Goal: Task Accomplishment & Management: Manage account settings

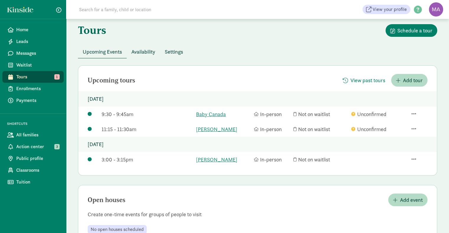
scroll to position [7, 0]
click at [414, 129] on span "button" at bounding box center [413, 128] width 5 height 5
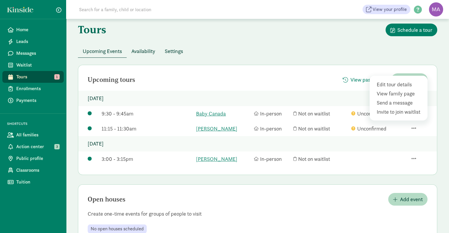
click at [398, 90] on div "Edit tour details" at bounding box center [400, 94] width 46 height 8
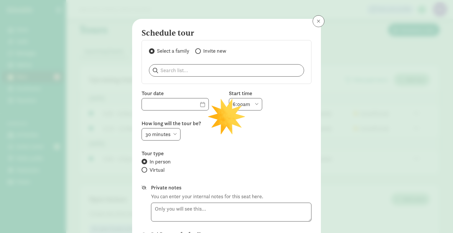
type input "[DATE]"
select select
select select "15"
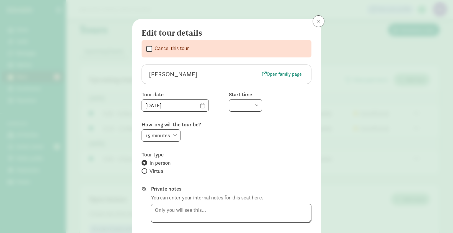
click at [148, 51] on input "Cancel this tour" at bounding box center [149, 49] width 6 height 8
checkbox input "true"
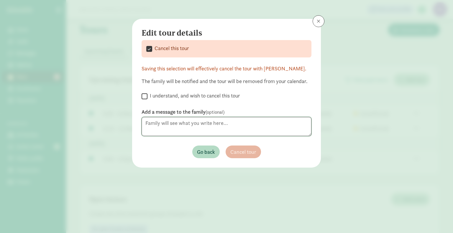
click at [174, 119] on textarea at bounding box center [227, 126] width 170 height 19
type textarea "I will be in contact about a future time and date, thank you for your flexibili…"
click at [147, 95] on input "I understand, and wish to cancel this tour" at bounding box center [145, 96] width 6 height 8
checkbox input "true"
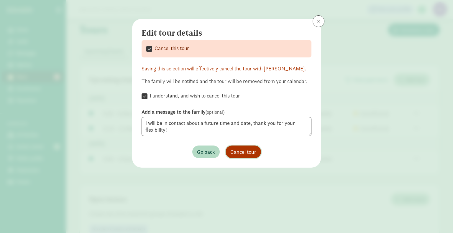
click at [238, 153] on span "Cancel tour" at bounding box center [244, 152] width 26 height 8
